Goal: Check status: Check status

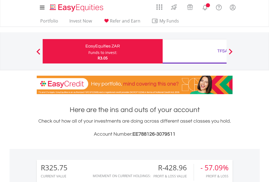
scroll to position [52, 85]
click at [88, 51] on div "Funds to invest:" at bounding box center [102, 52] width 29 height 5
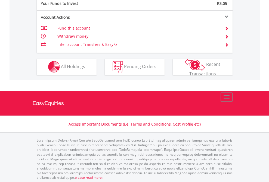
scroll to position [542, 0]
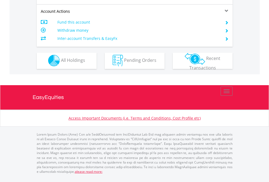
scroll to position [508, 0]
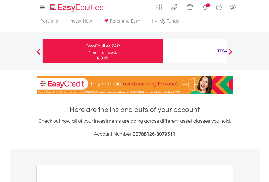
scroll to position [326, 0]
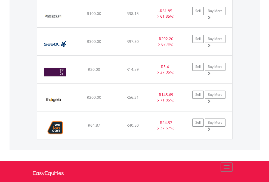
scroll to position [637, 0]
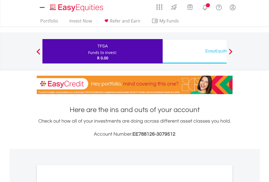
scroll to position [326, 0]
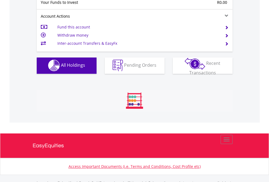
scroll to position [538, 0]
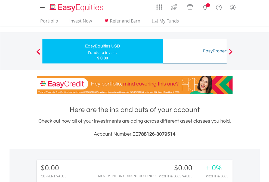
scroll to position [404, 0]
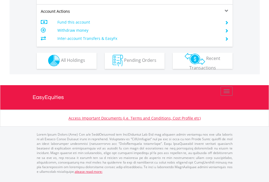
click at [61, 63] on span "All Holdings" at bounding box center [73, 60] width 24 height 6
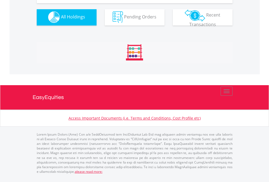
scroll to position [538, 0]
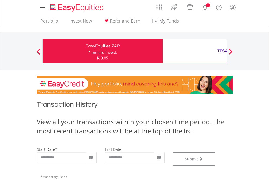
type input "**********"
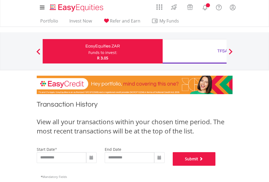
click at [215, 166] on button "Submit" at bounding box center [193, 159] width 43 height 14
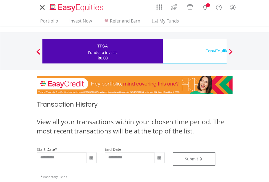
scroll to position [220, 0]
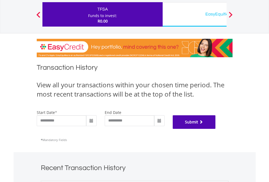
click at [215, 129] on button "Submit" at bounding box center [193, 122] width 43 height 14
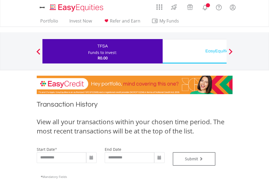
click at [194, 51] on div "EasyEquities USD" at bounding box center [222, 51] width 113 height 8
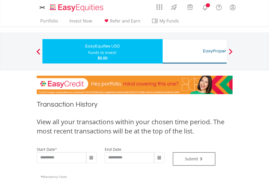
type input "**********"
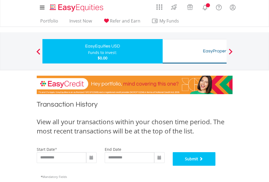
click at [215, 166] on button "Submit" at bounding box center [193, 159] width 43 height 14
